Goal: Task Accomplishment & Management: Use online tool/utility

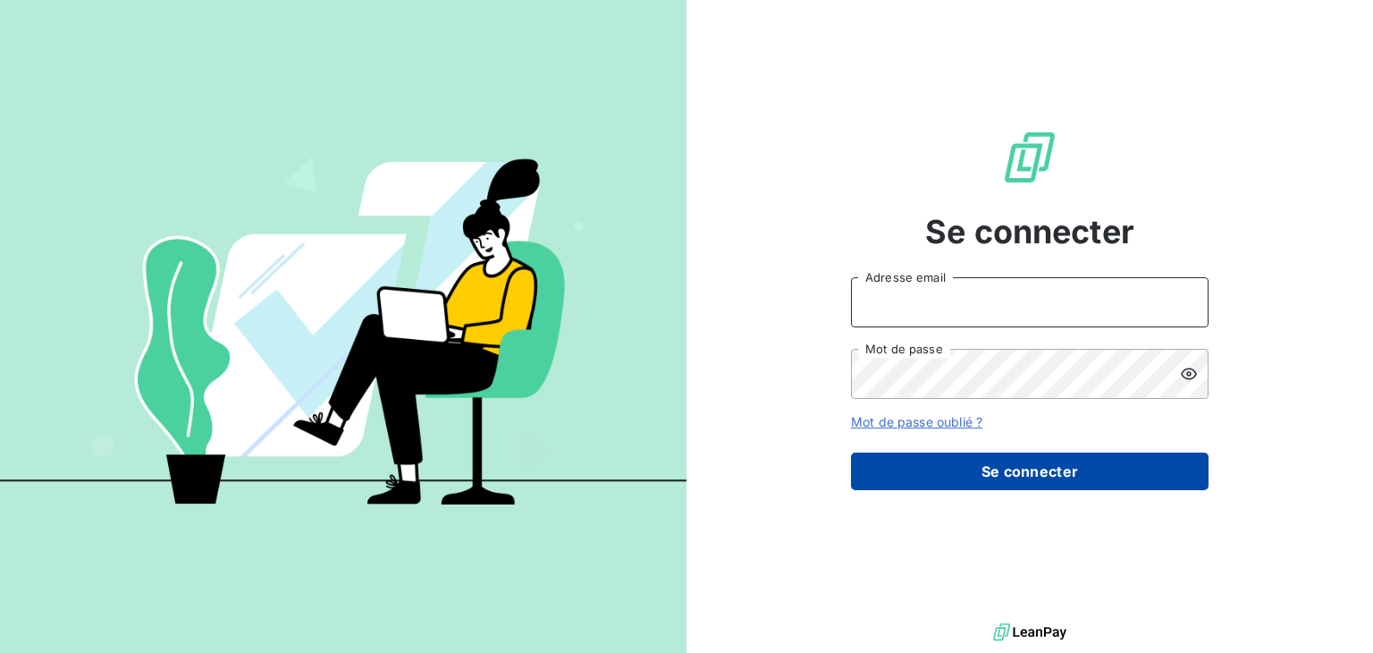
type input "[EMAIL_ADDRESS][DOMAIN_NAME]"
click at [1042, 480] on button "Se connecter" at bounding box center [1030, 471] width 358 height 38
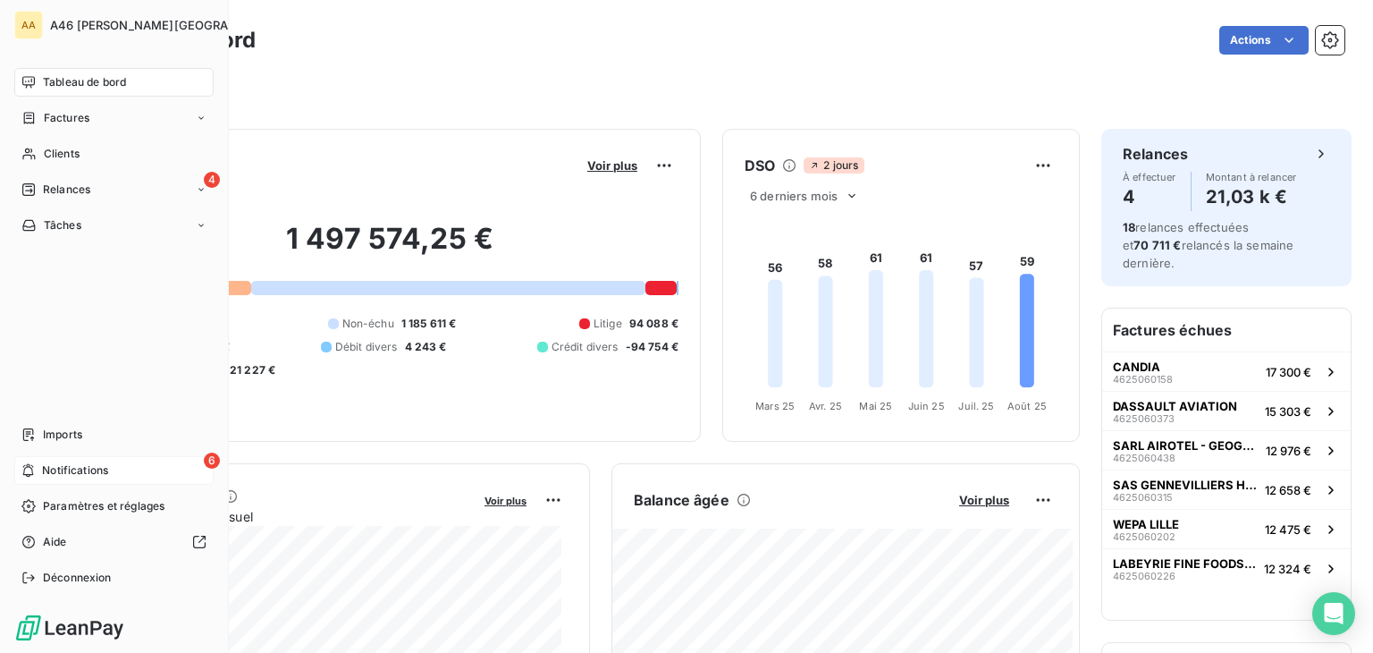
click at [68, 465] on span "Notifications" at bounding box center [75, 470] width 66 height 16
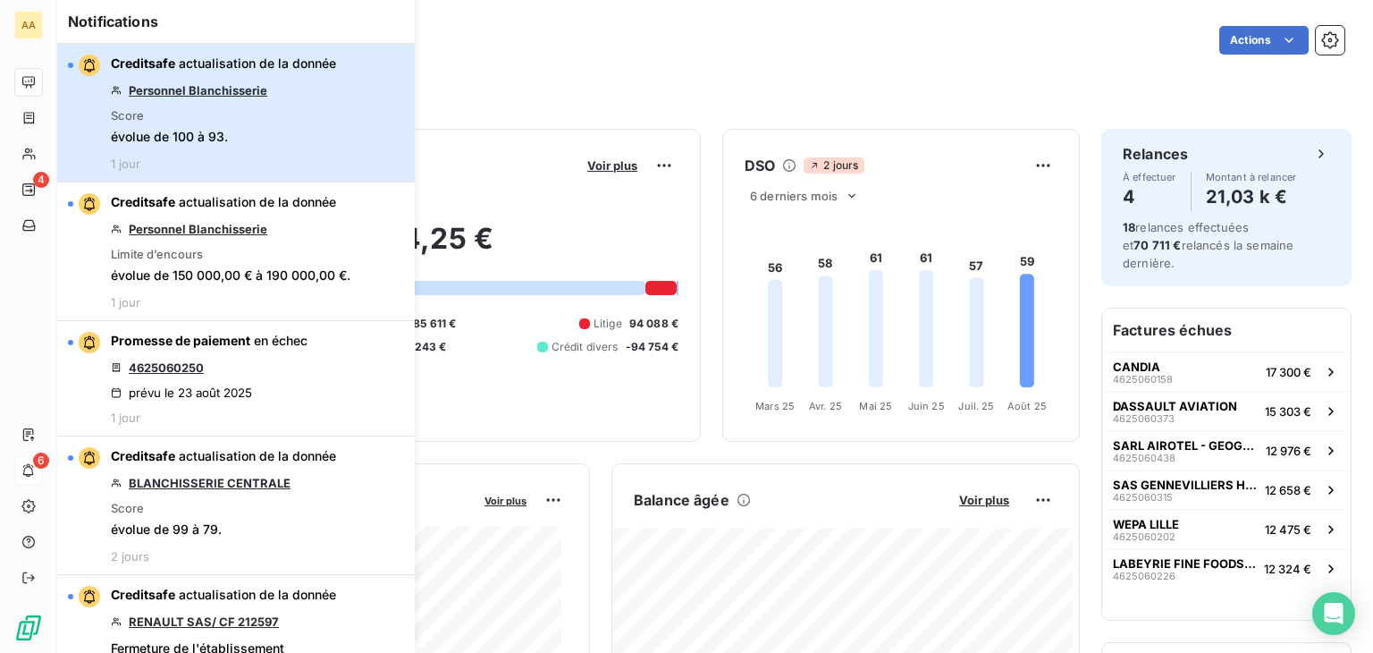
click at [325, 149] on div "Creditsafe actualisation de la donnée Personnel Blanchisserie Score évolue de 1…" at bounding box center [223, 113] width 225 height 116
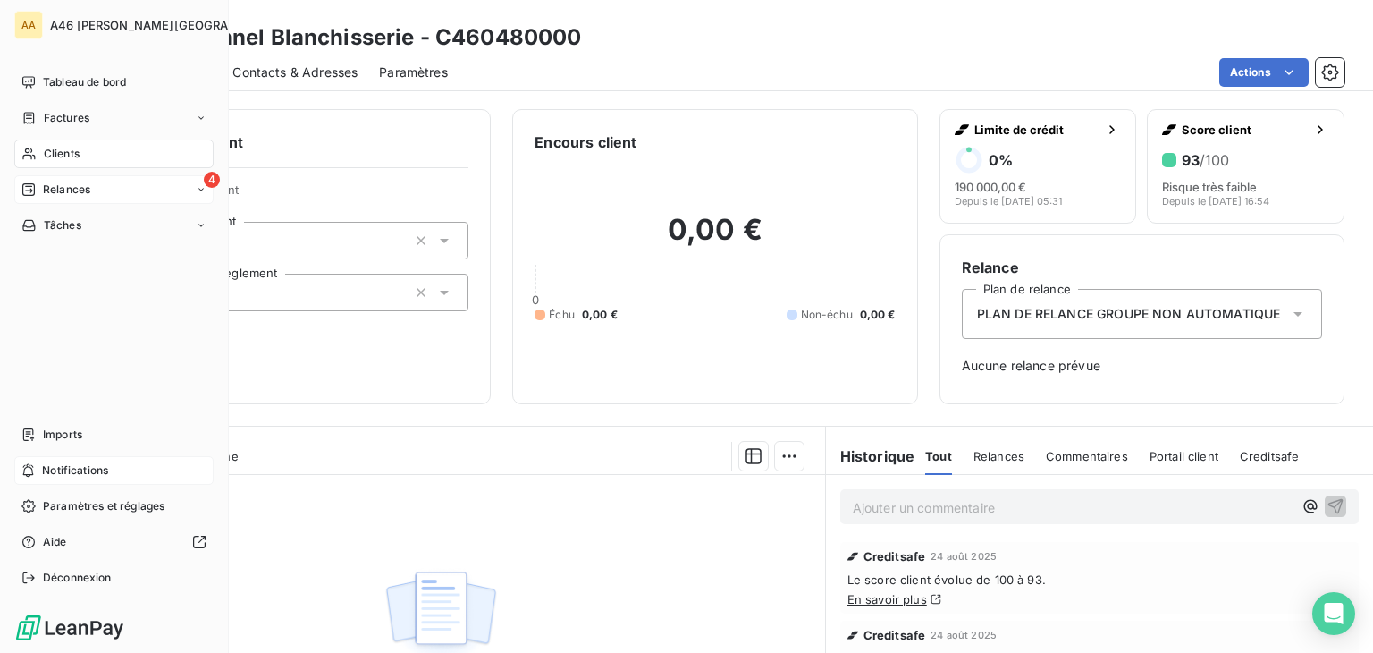
click at [65, 182] on span "Relances" at bounding box center [66, 189] width 47 height 16
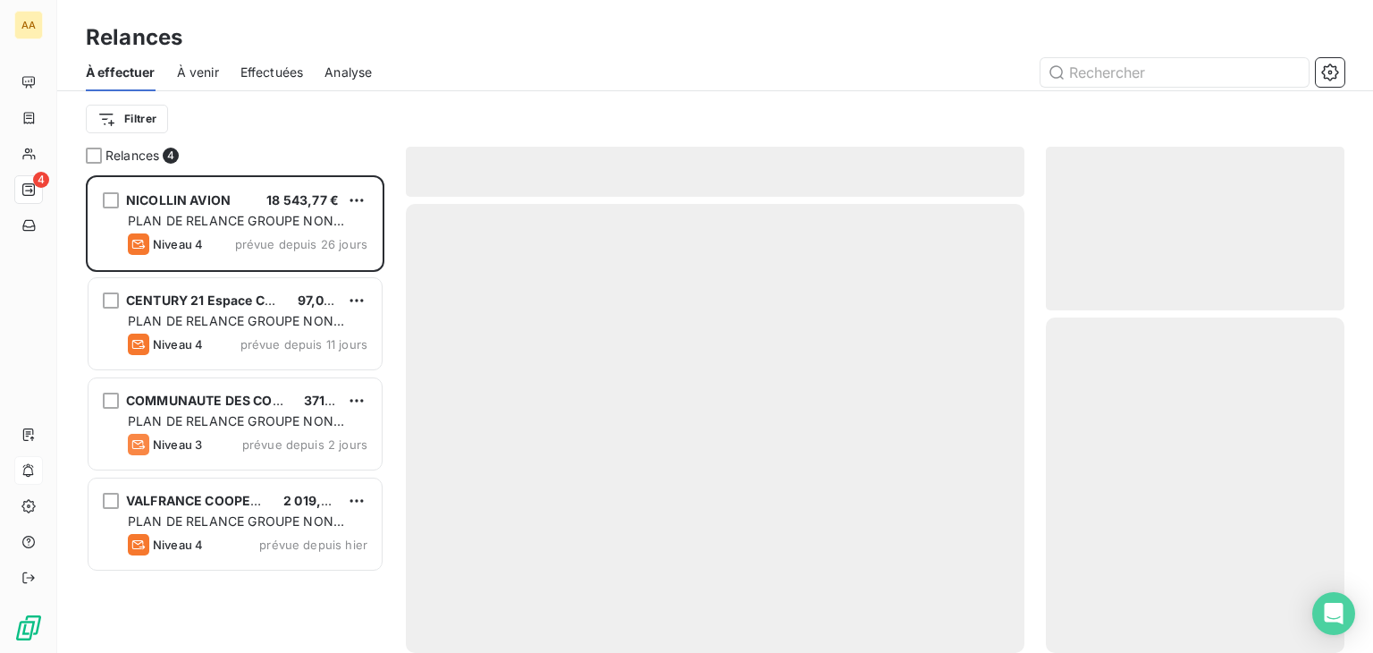
scroll to position [463, 284]
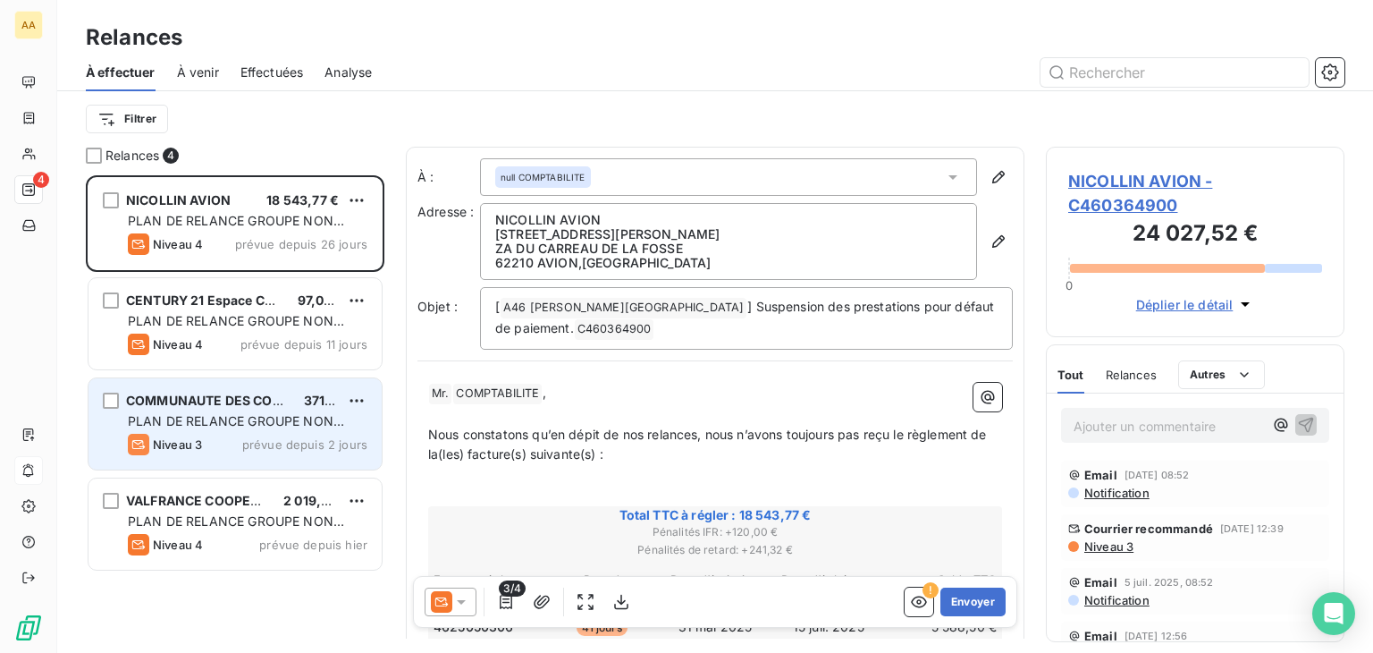
click at [275, 412] on div "PLAN DE RELANCE GROUPE NON AUTOMATIQUE" at bounding box center [248, 421] width 240 height 18
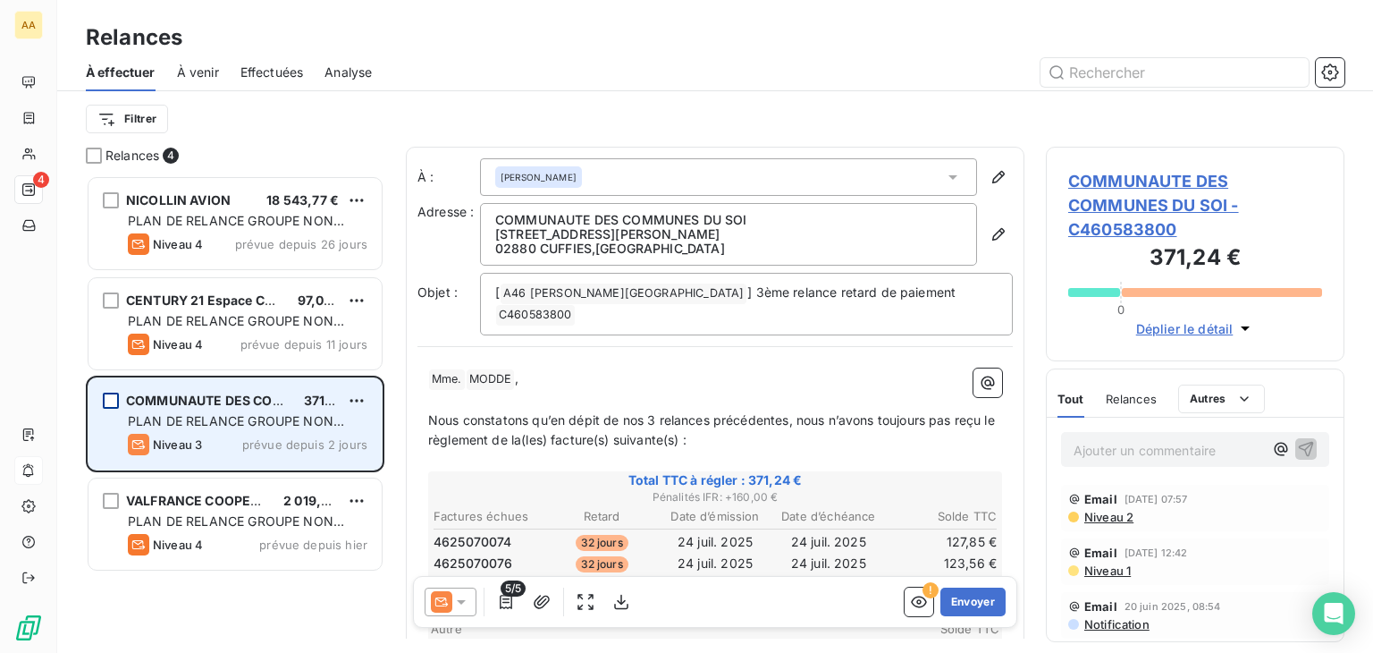
click at [113, 398] on div "grid" at bounding box center [111, 400] width 16 height 16
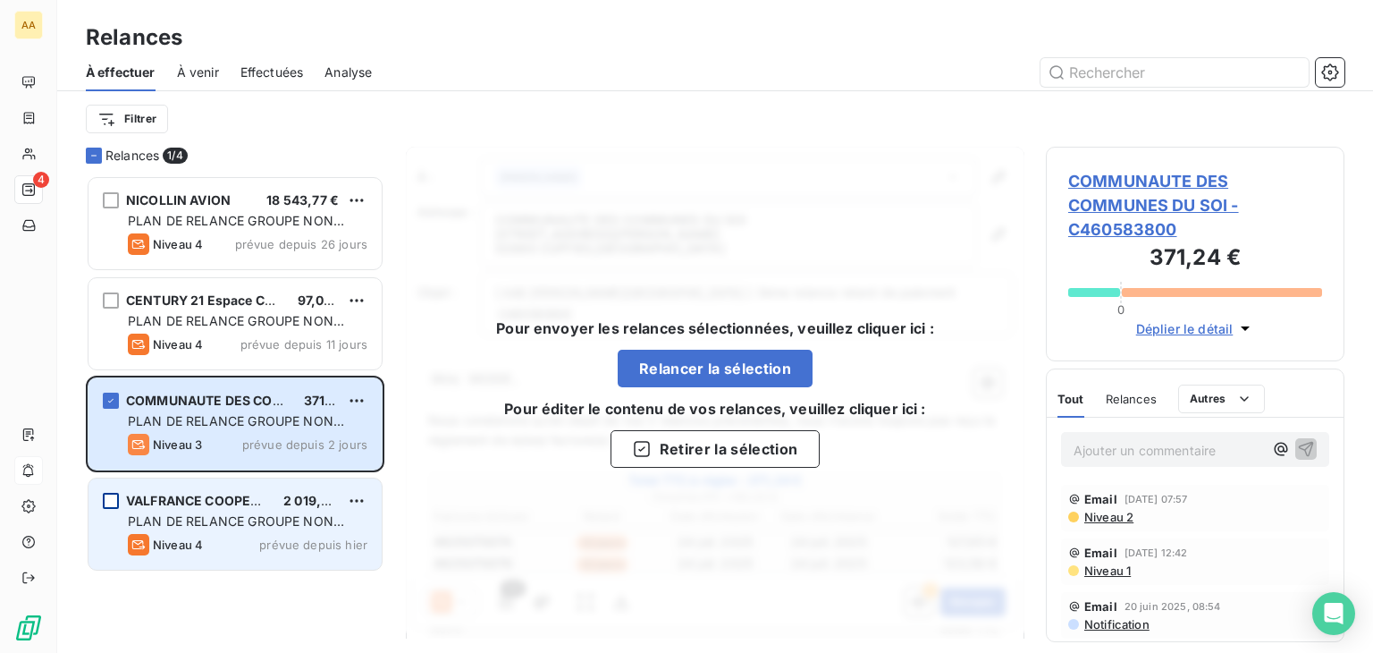
click at [113, 502] on div "grid" at bounding box center [111, 501] width 16 height 16
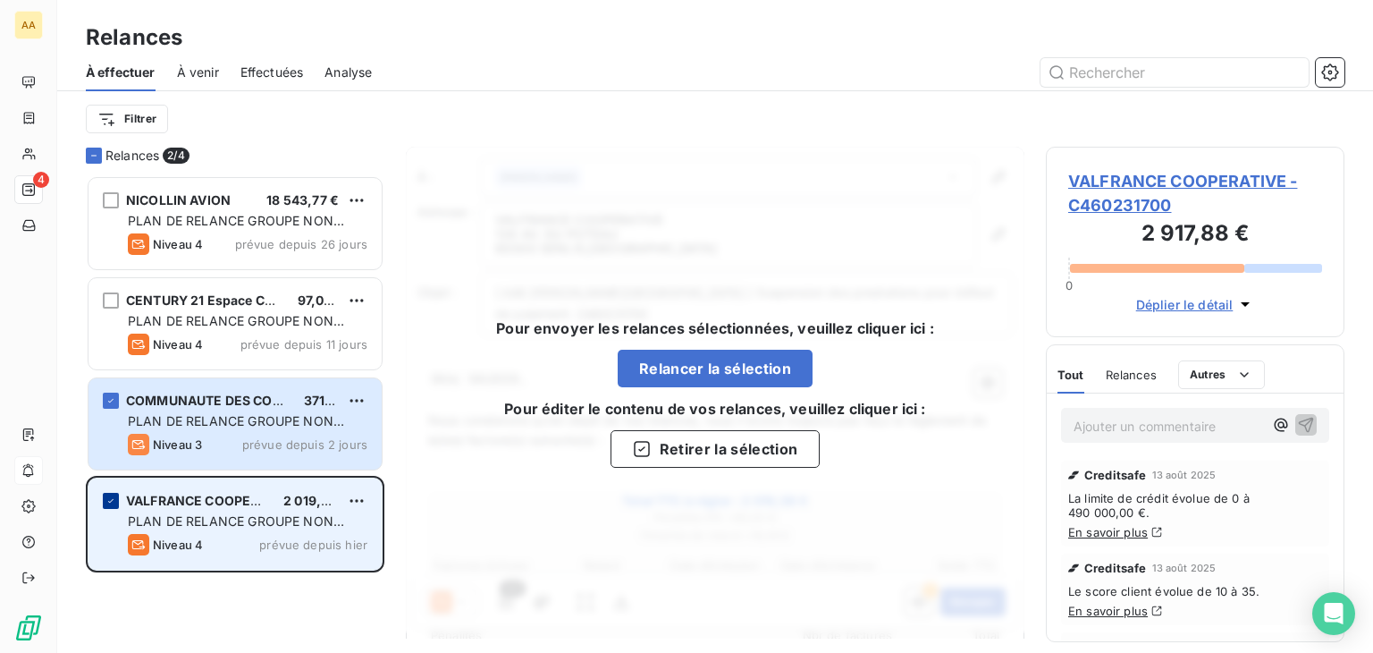
click at [107, 495] on icon "grid" at bounding box center [110, 500] width 11 height 11
click at [742, 367] on button "Relancer la sélection" at bounding box center [715, 369] width 195 height 38
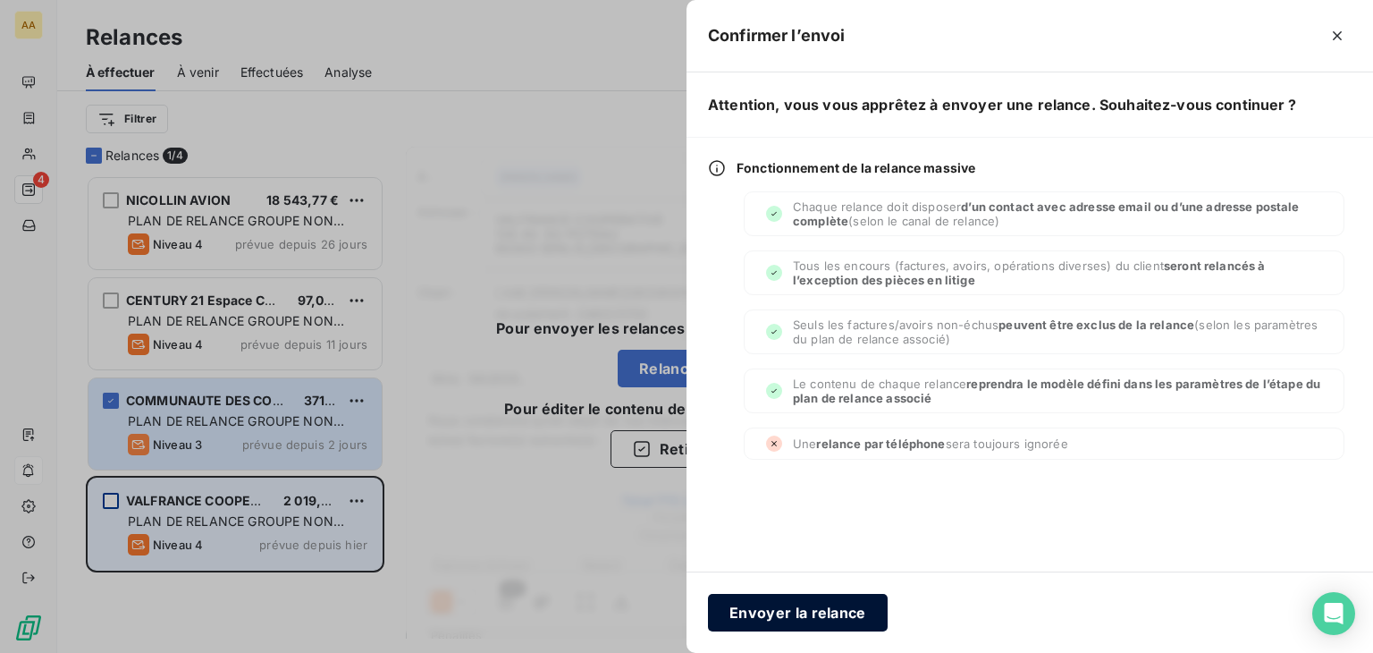
click at [799, 618] on button "Envoyer la relance" at bounding box center [798, 613] width 180 height 38
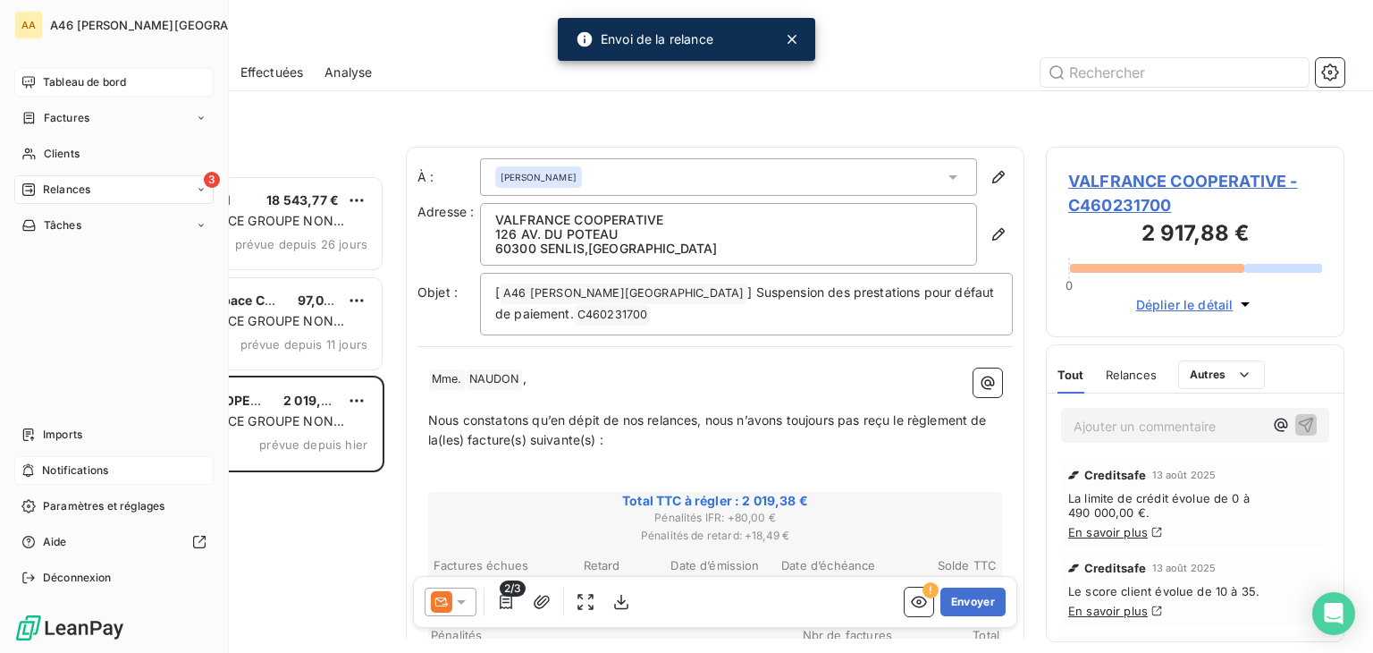
click at [82, 80] on span "Tableau de bord" at bounding box center [84, 82] width 83 height 16
